Goal: Find specific page/section: Find specific page/section

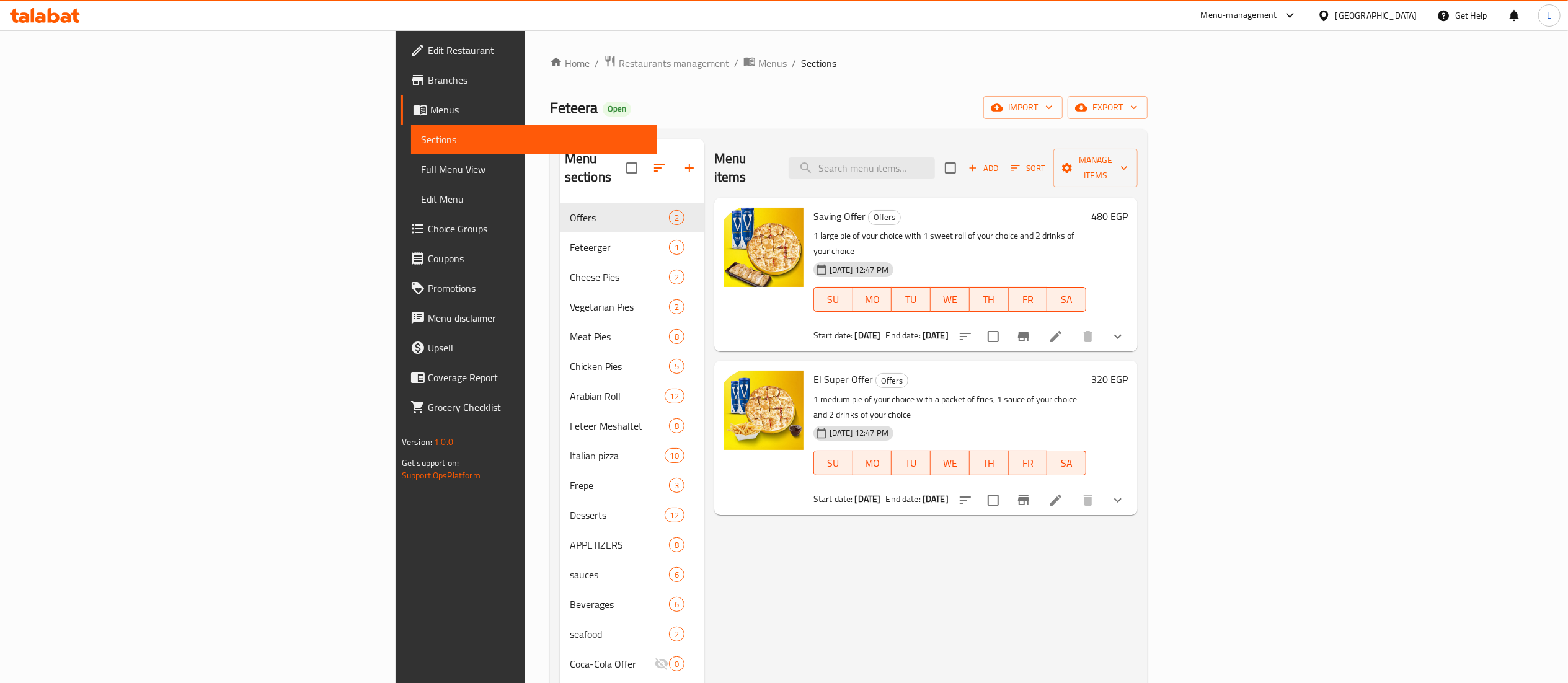
click at [619, 60] on span "Restaurants management" at bounding box center [674, 64] width 111 height 15
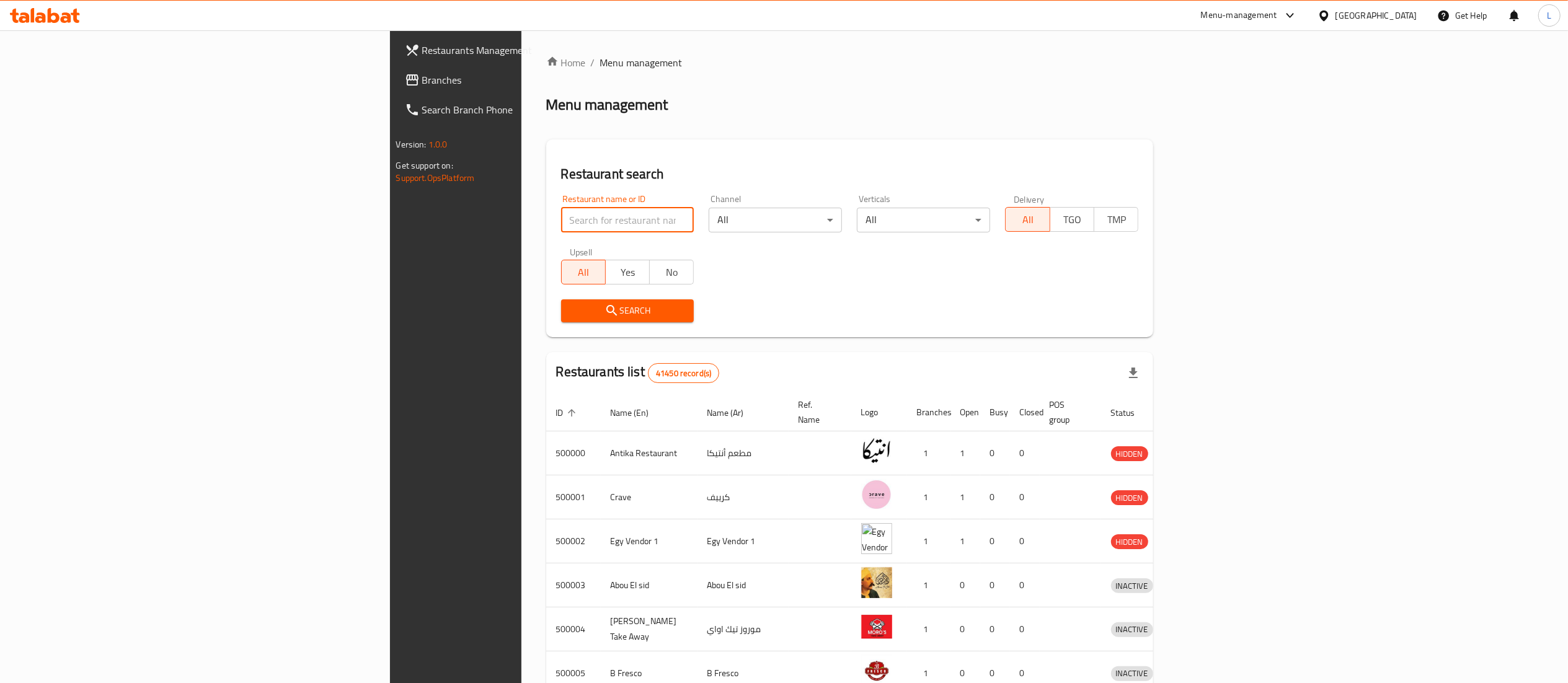
click at [561, 212] on input "search" at bounding box center [628, 220] width 133 height 25
paste input "698529"
type input "698529"
click at [571, 316] on span "Search" at bounding box center [628, 311] width 114 height 16
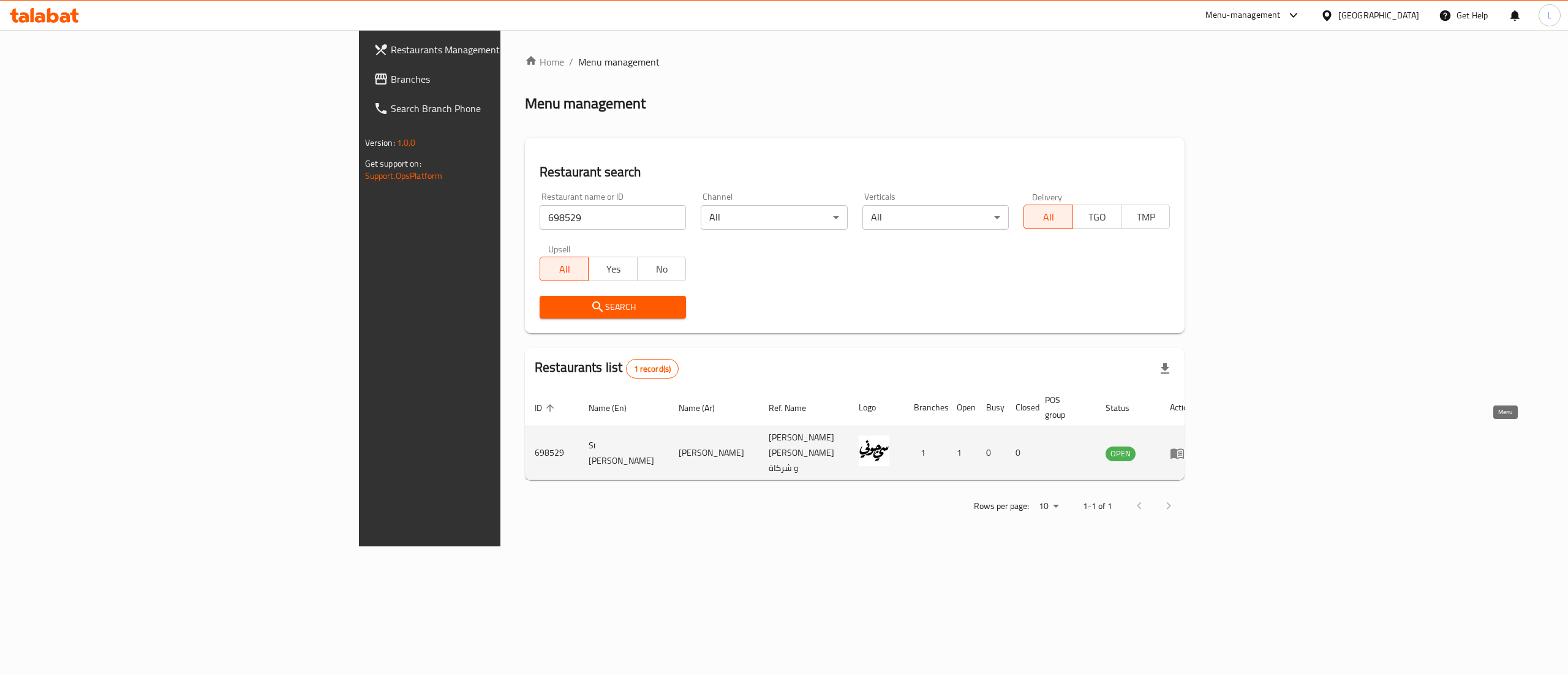
click at [1184, 448] on icon "enhanced table" at bounding box center [1177, 453] width 13 height 10
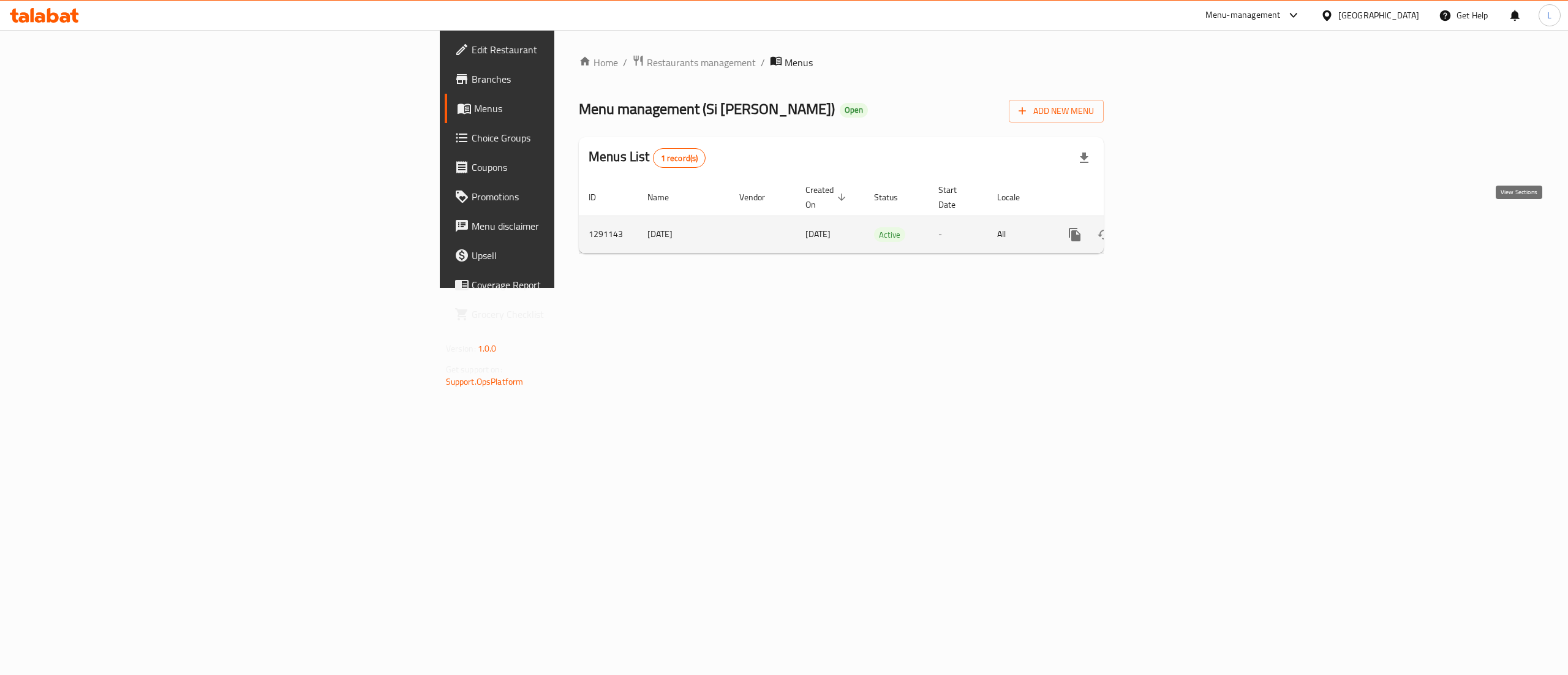
click at [1177, 221] on link "enhanced table" at bounding box center [1163, 235] width 30 height 30
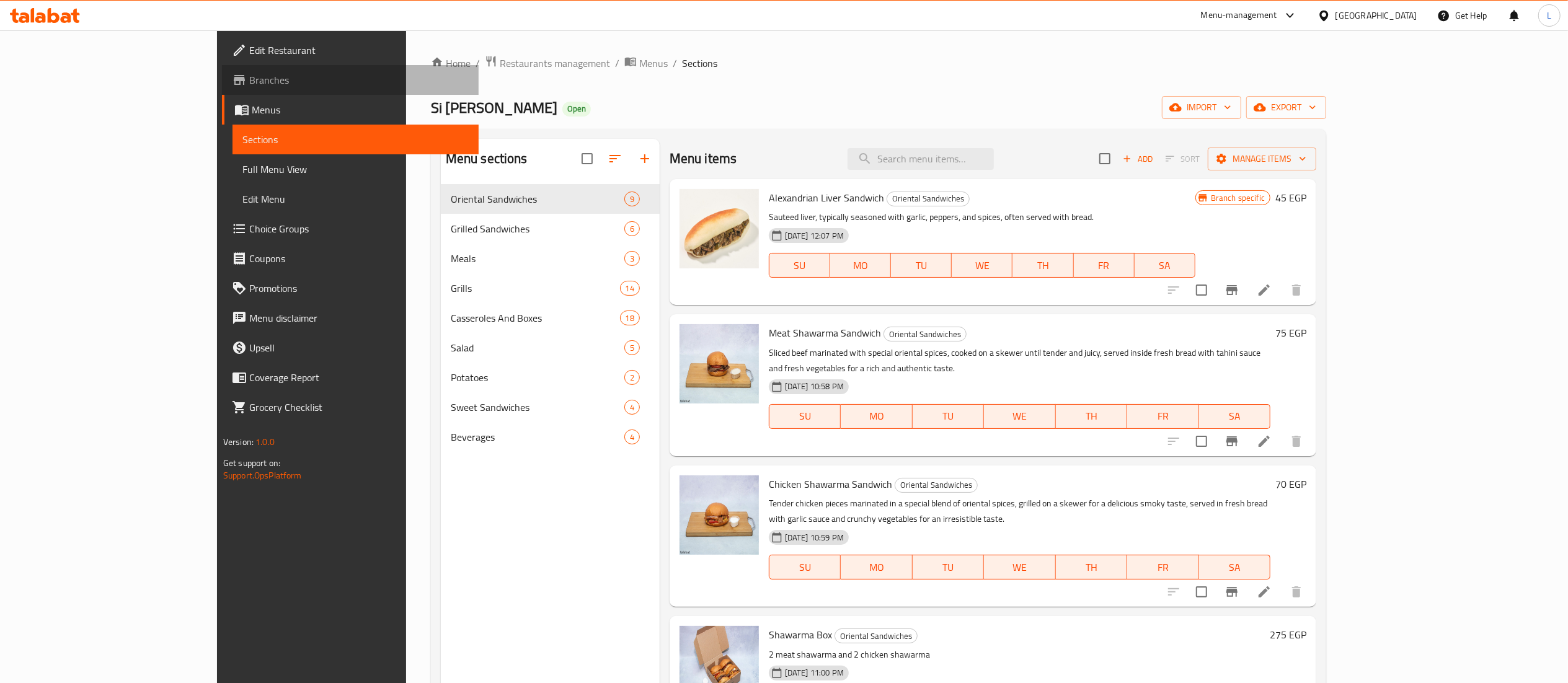
click at [250, 81] on span "Branches" at bounding box center [359, 80] width 220 height 15
